Goal: Task Accomplishment & Management: Manage account settings

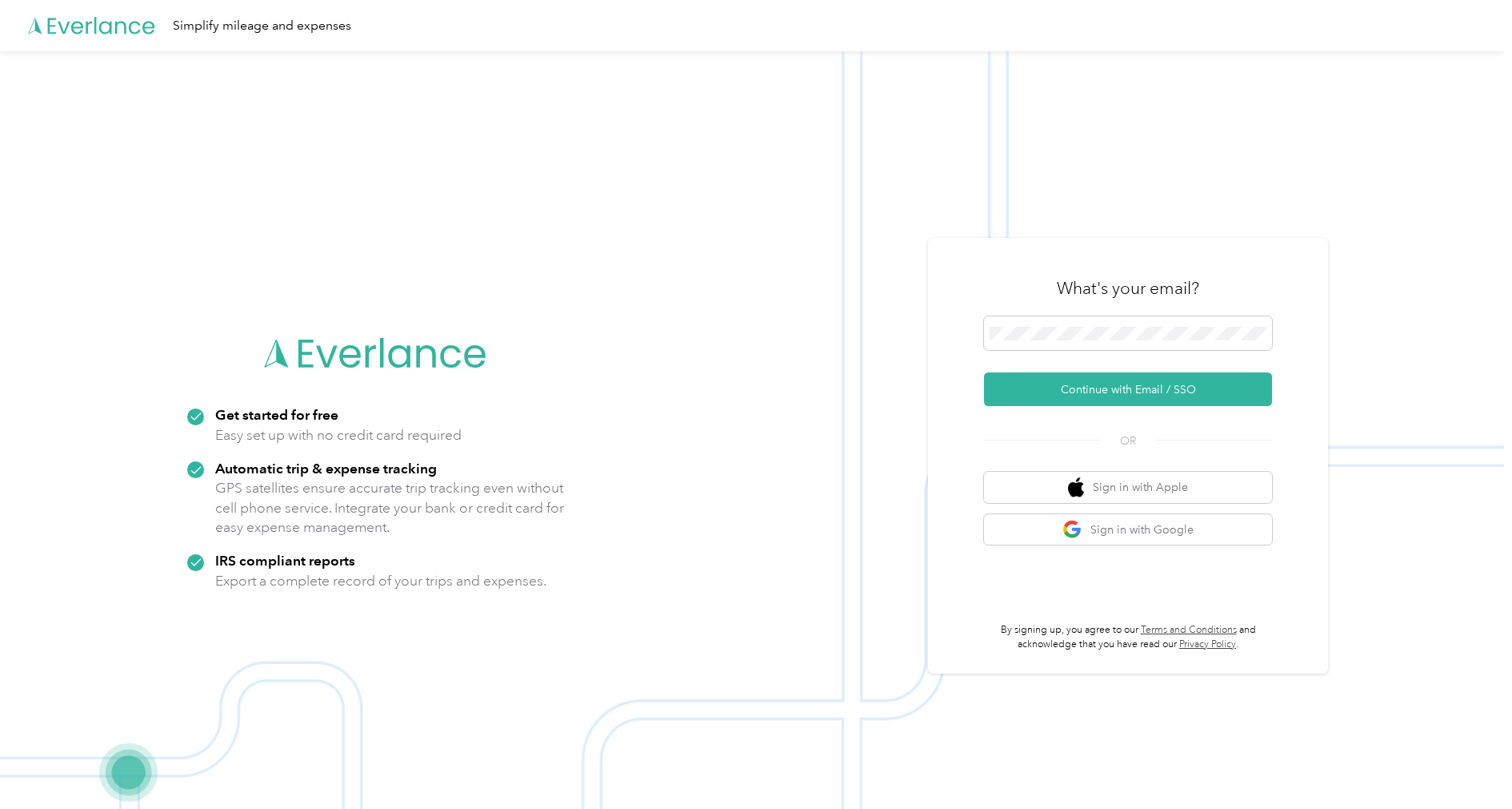
click at [1102, 232] on img at bounding box center [752, 455] width 1505 height 809
click at [1126, 384] on button "Continue with Email / SSO" at bounding box center [1127, 389] width 288 height 34
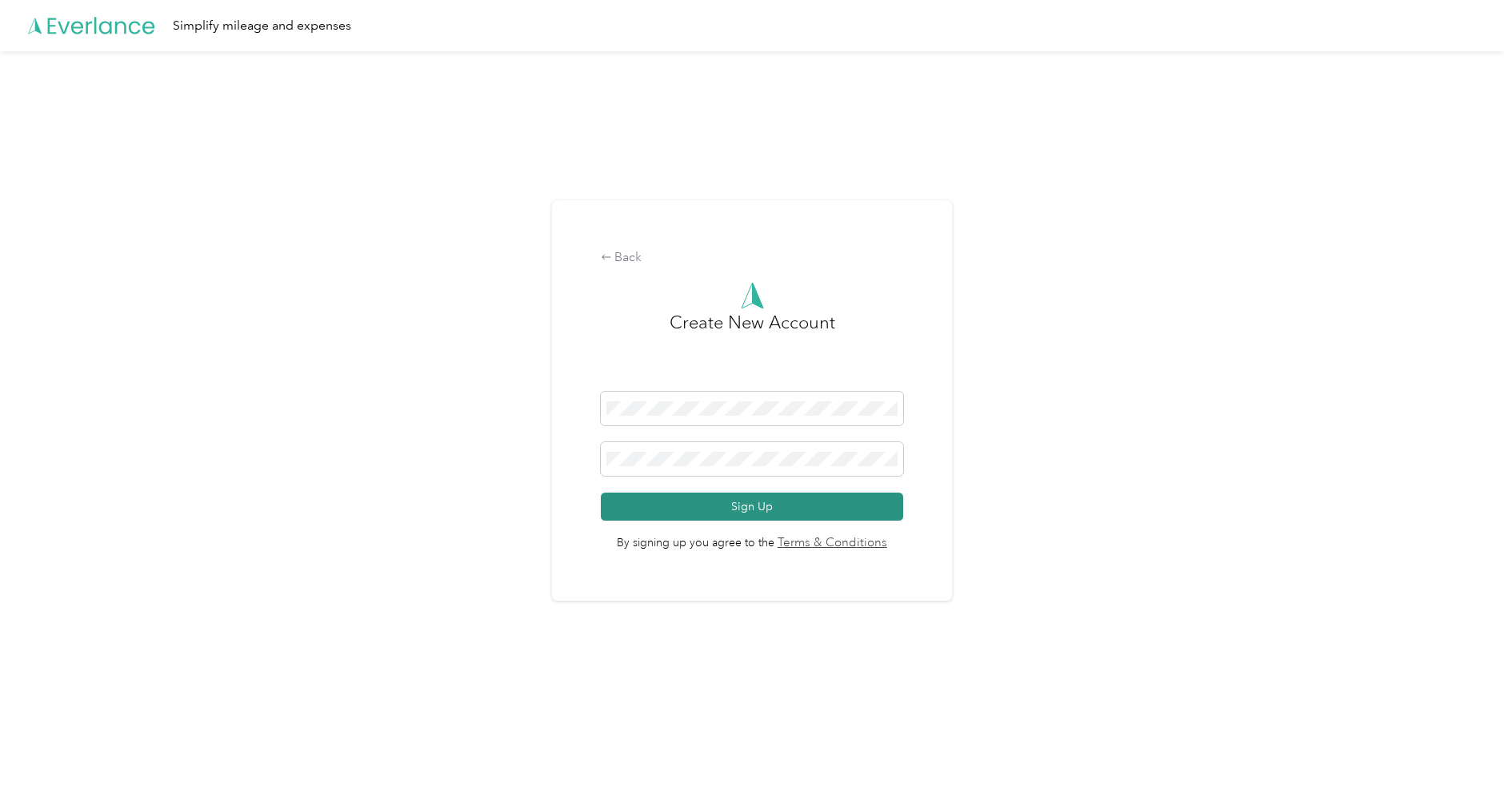
click at [756, 503] on button "Sign Up" at bounding box center [753, 506] width 303 height 28
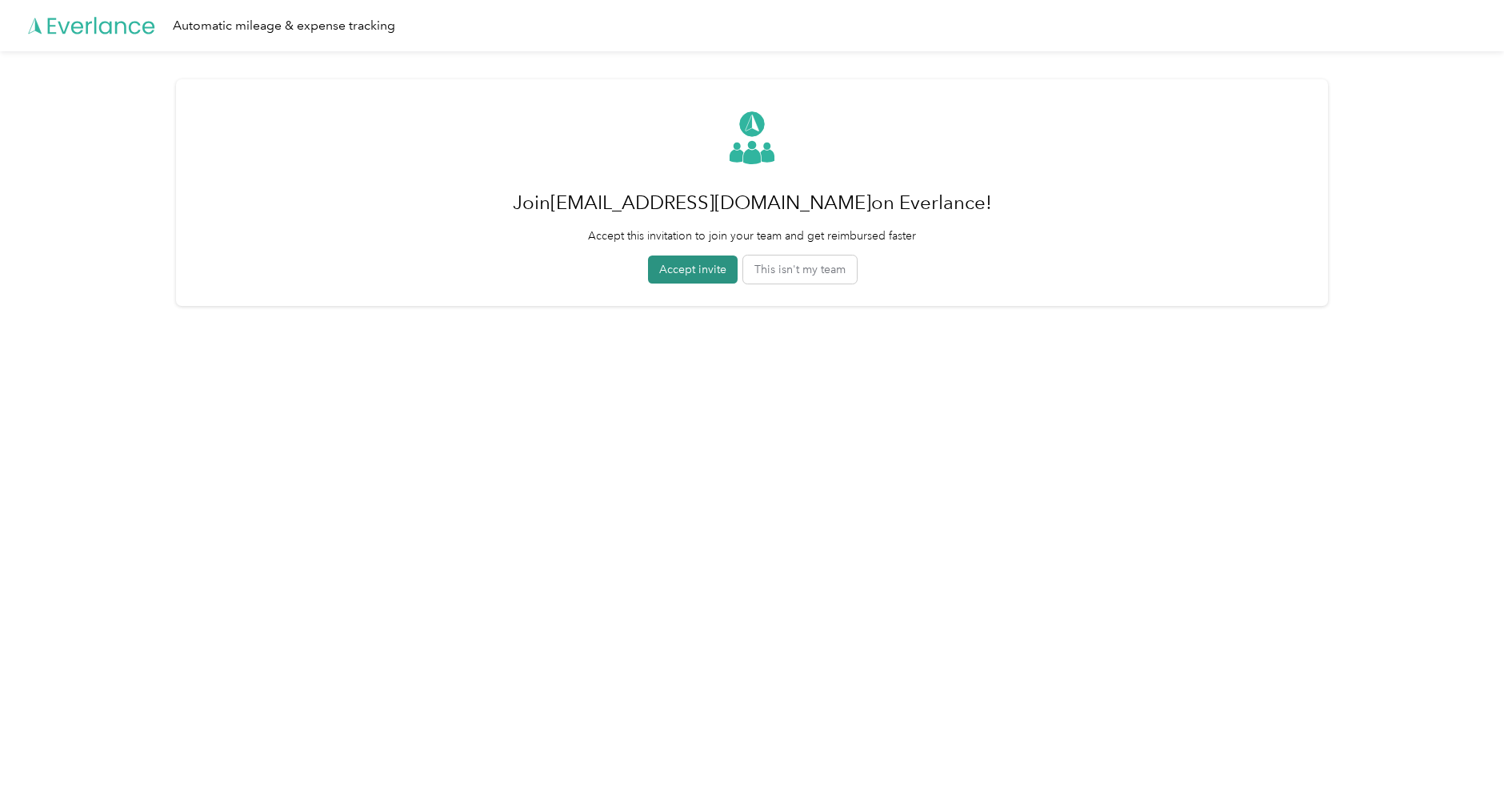
click at [713, 274] on button "Accept invite" at bounding box center [693, 269] width 90 height 28
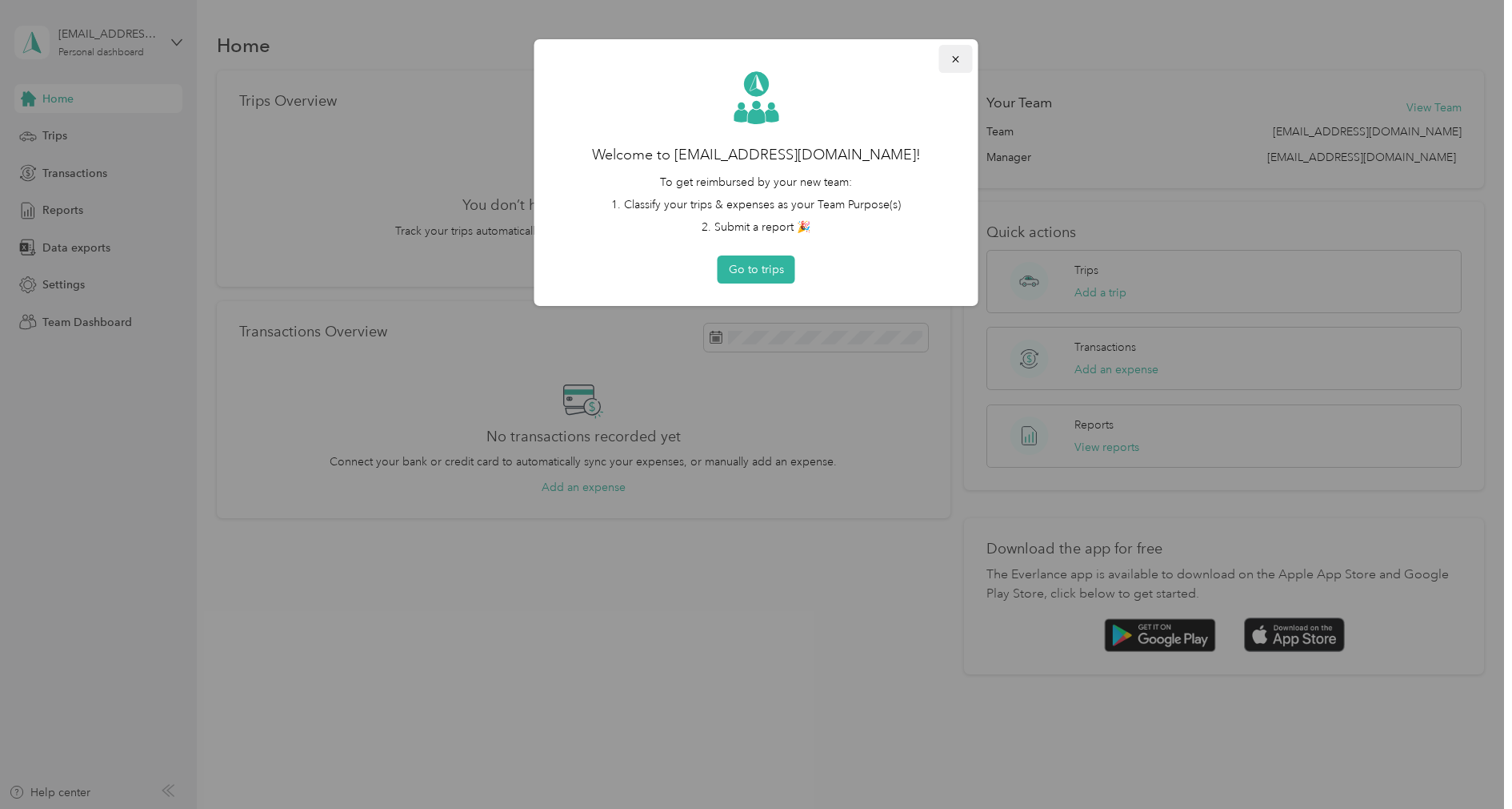
click at [955, 58] on icon "button" at bounding box center [955, 59] width 6 height 6
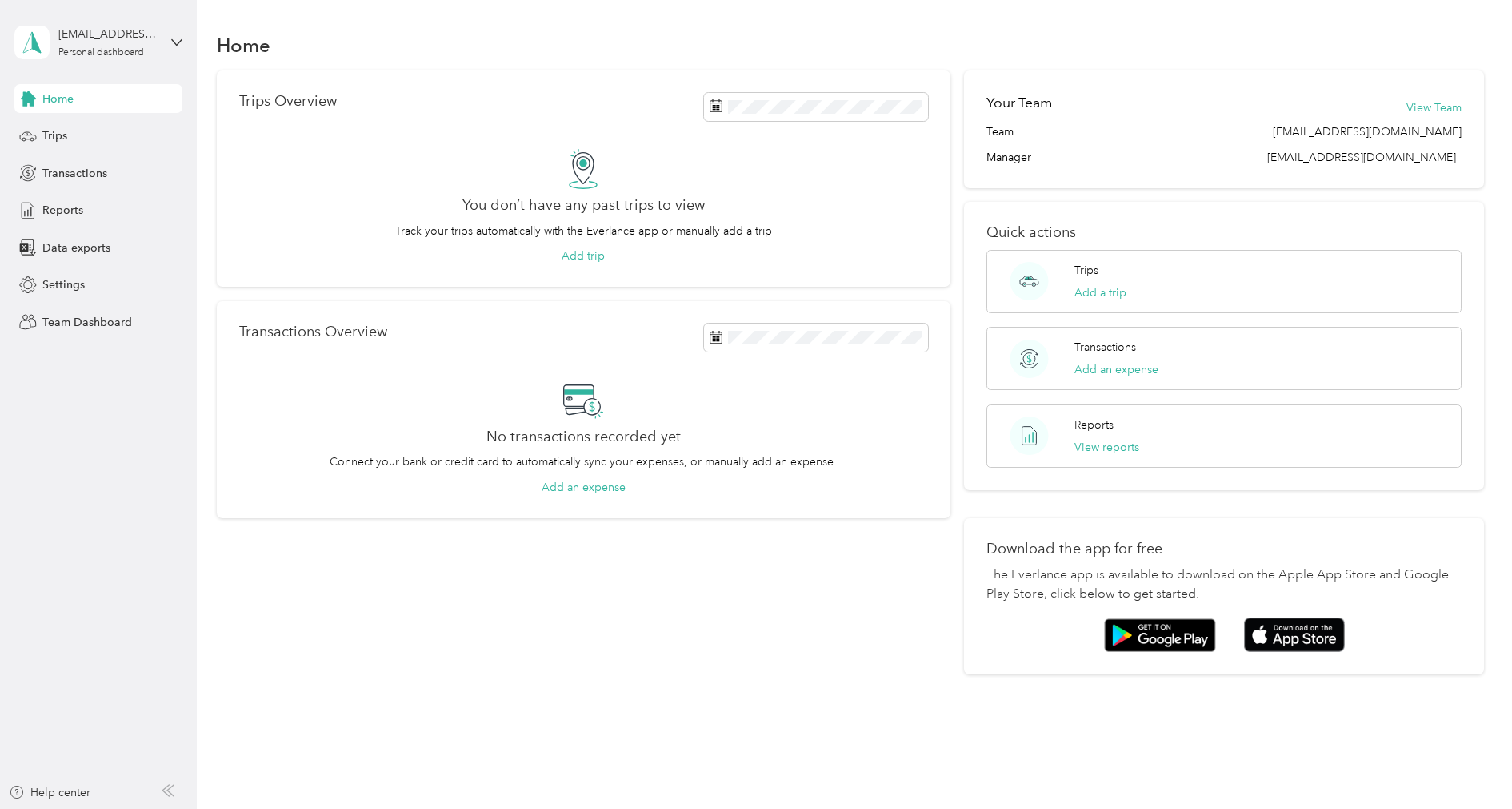
click at [95, 106] on div "Home" at bounding box center [99, 99] width 168 height 29
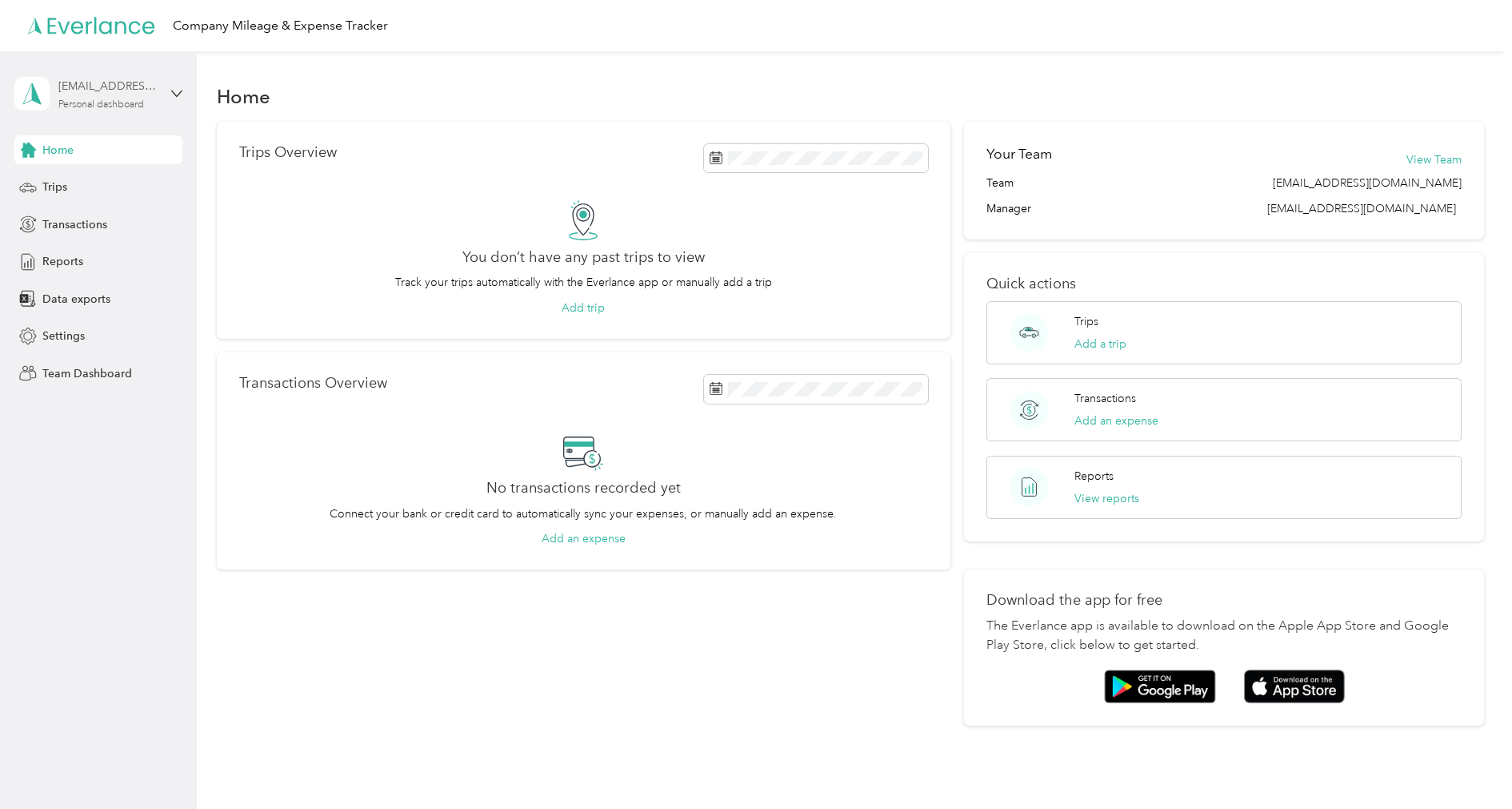
click at [102, 100] on div "Personal dashboard" at bounding box center [101, 104] width 86 height 10
click at [77, 258] on div "Log out" at bounding box center [59, 256] width 61 height 16
